Goal: Information Seeking & Learning: Learn about a topic

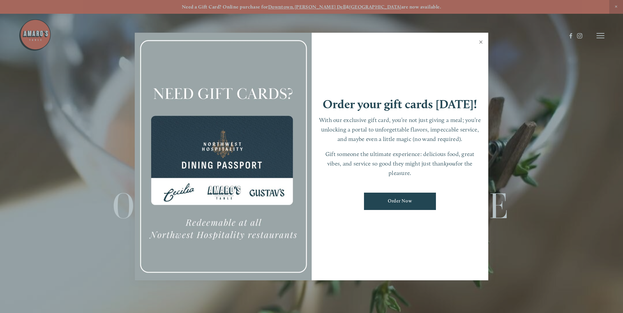
click at [481, 43] on link "Close" at bounding box center [480, 43] width 13 height 18
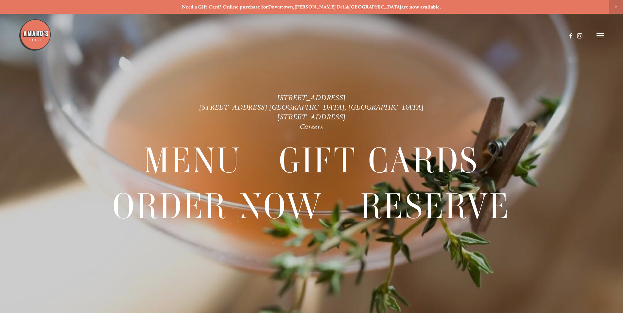
click at [603, 35] on icon at bounding box center [600, 36] width 8 height 6
click at [616, 7] on span "Close Announcement" at bounding box center [616, 7] width 14 height 14
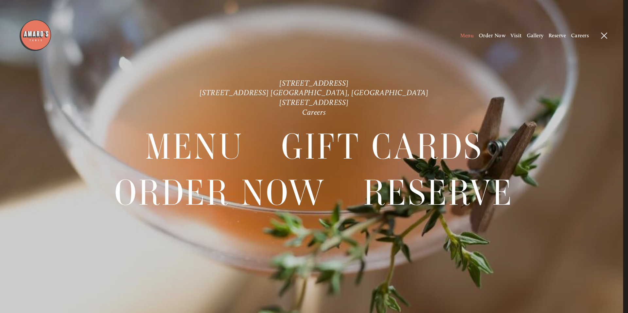
click at [467, 34] on span "Menu" at bounding box center [466, 35] width 13 height 6
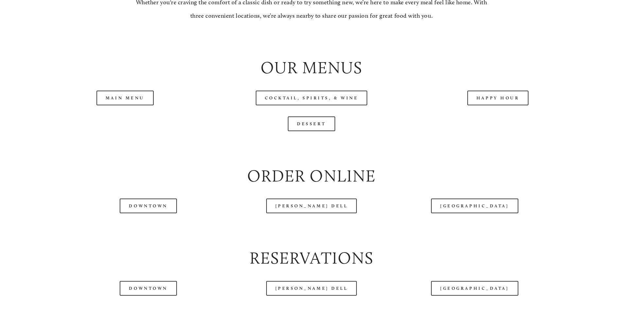
scroll to position [719, 0]
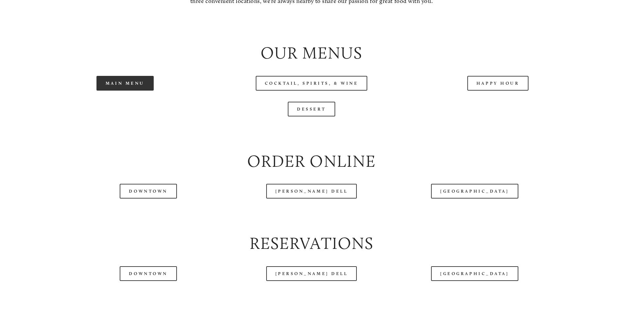
click at [135, 91] on link "Main Menu" at bounding box center [124, 83] width 57 height 15
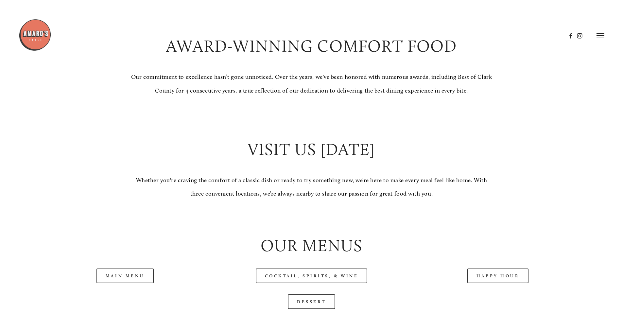
scroll to position [523, 0]
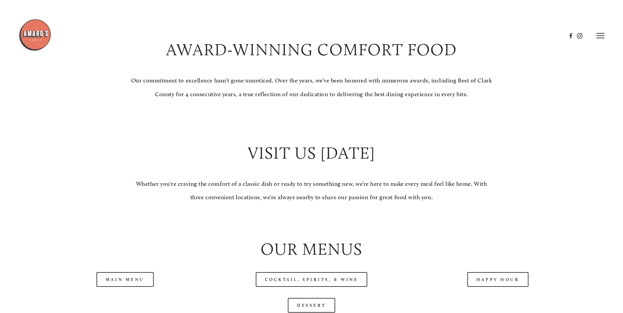
click at [599, 38] on line at bounding box center [600, 38] width 8 height 0
click at [530, 36] on span "Gallery" at bounding box center [531, 35] width 16 height 6
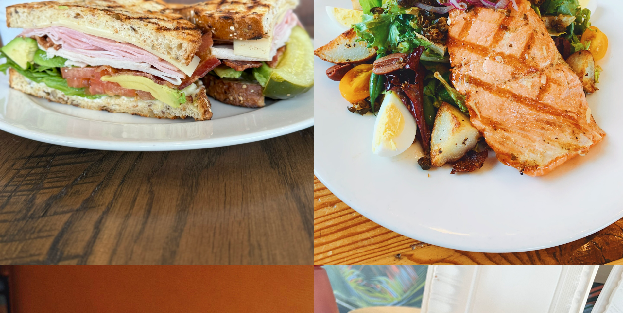
scroll to position [9122, 0]
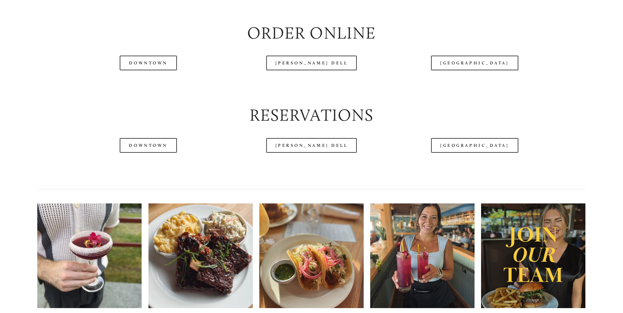
scroll to position [850, 0]
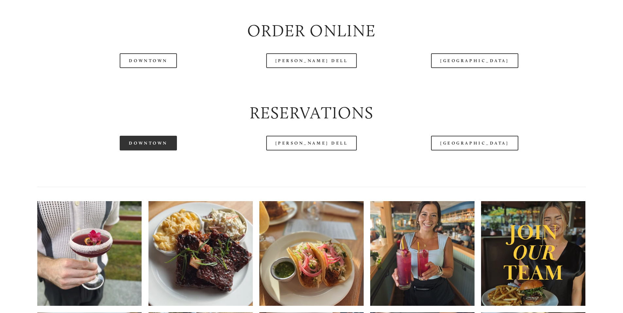
click at [143, 150] on link "Downtown" at bounding box center [148, 143] width 57 height 15
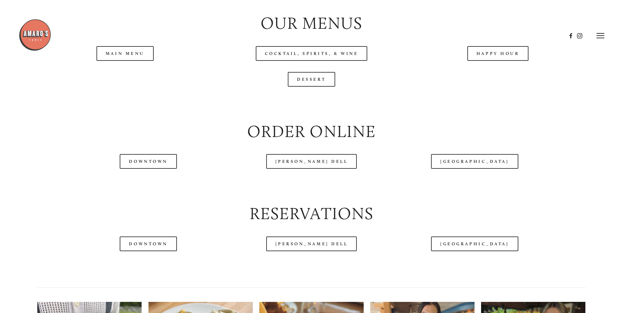
scroll to position [719, 0]
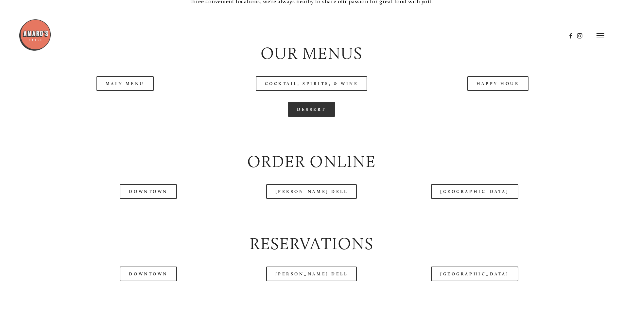
click at [309, 117] on link "Dessert" at bounding box center [311, 109] width 47 height 15
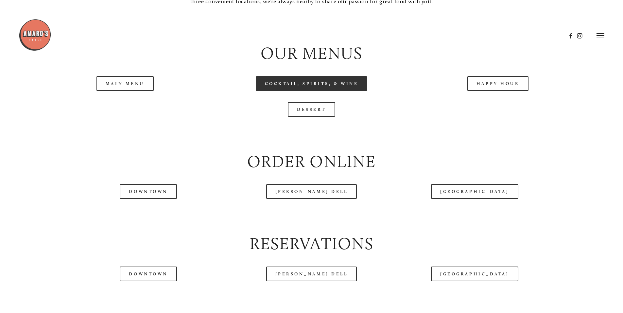
click at [318, 91] on link "Cocktail, Spirits, & Wine" at bounding box center [312, 83] width 112 height 15
